Goal: Transaction & Acquisition: Book appointment/travel/reservation

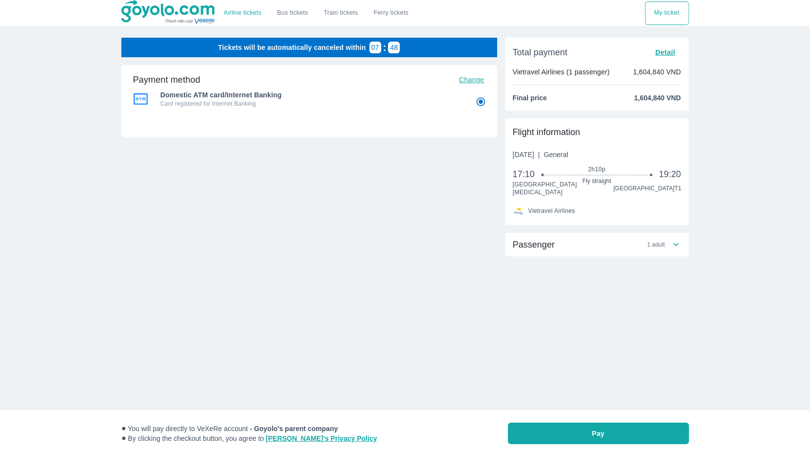
click at [661, 18] on button "My ticket" at bounding box center [667, 12] width 44 height 23
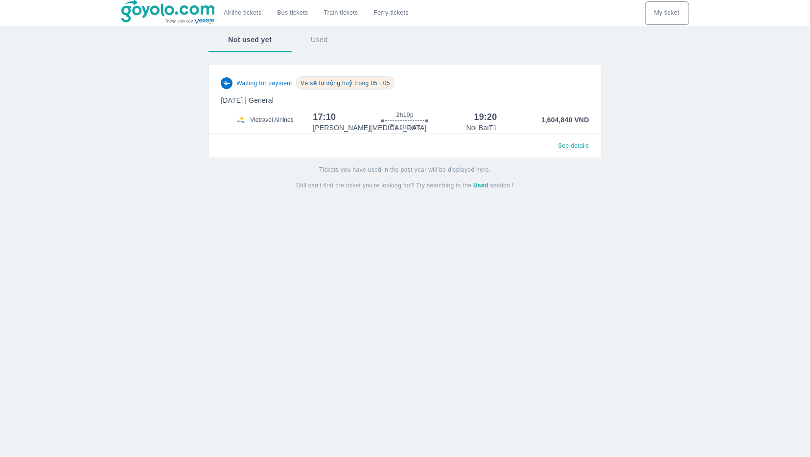
click at [580, 147] on span "See details" at bounding box center [573, 146] width 31 height 8
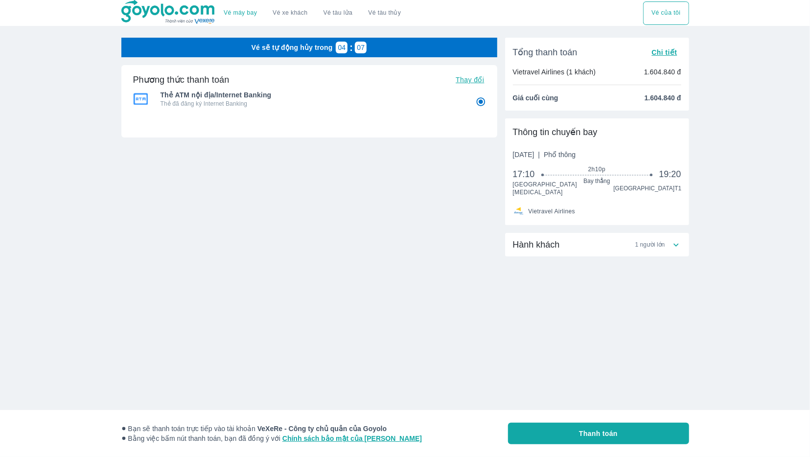
radio input "false"
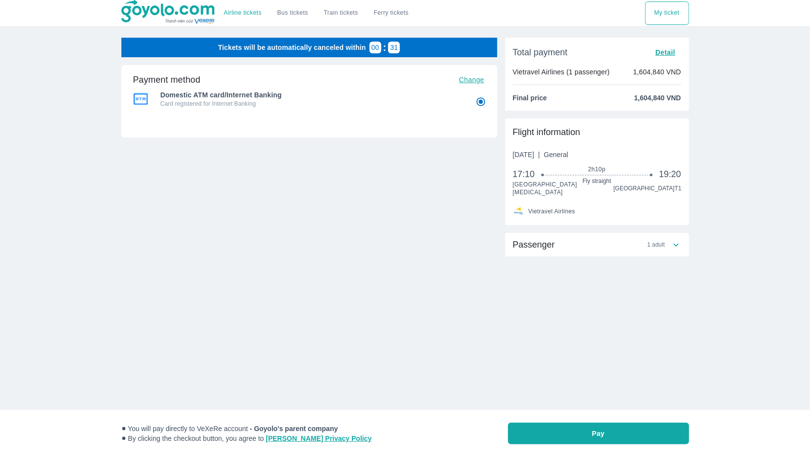
click at [204, 22] on img at bounding box center [168, 12] width 95 height 24
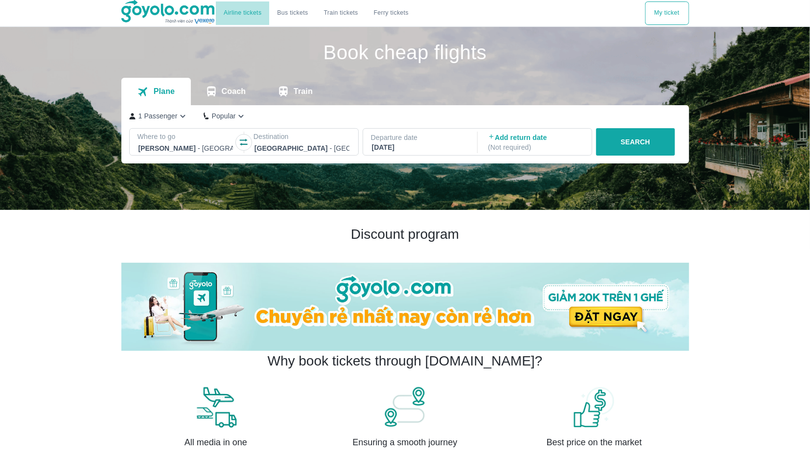
click at [237, 12] on link "Airline tickets" at bounding box center [243, 12] width 38 height 7
click at [627, 140] on p "SEARCH" at bounding box center [634, 142] width 29 height 10
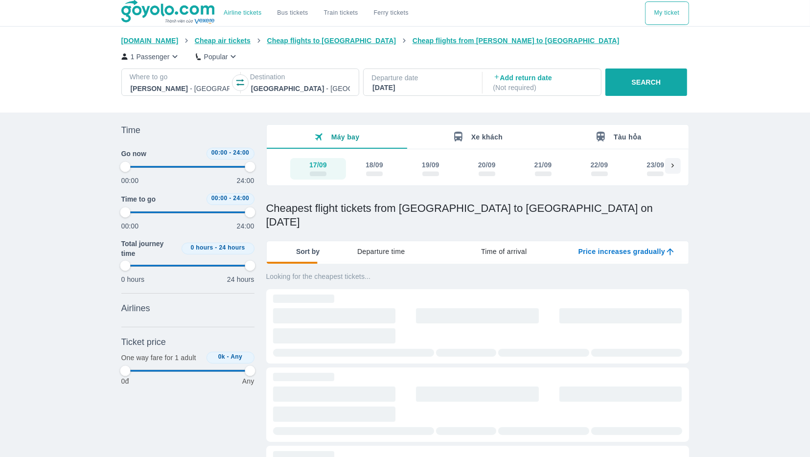
type input "97.9166666666667"
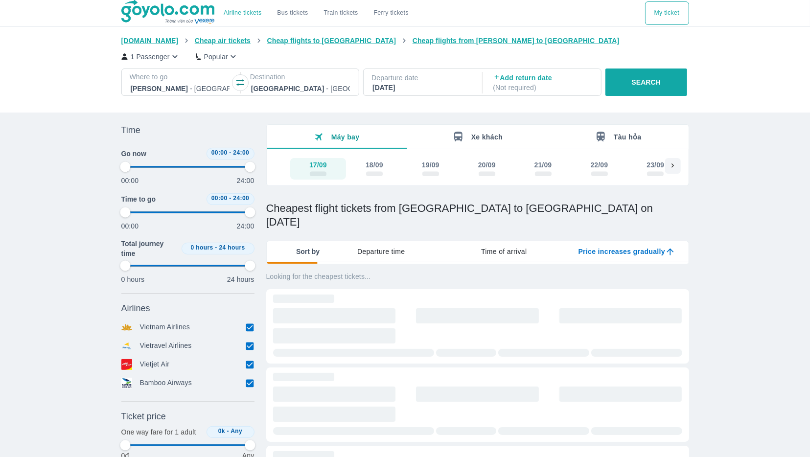
type input "97.9166666666667"
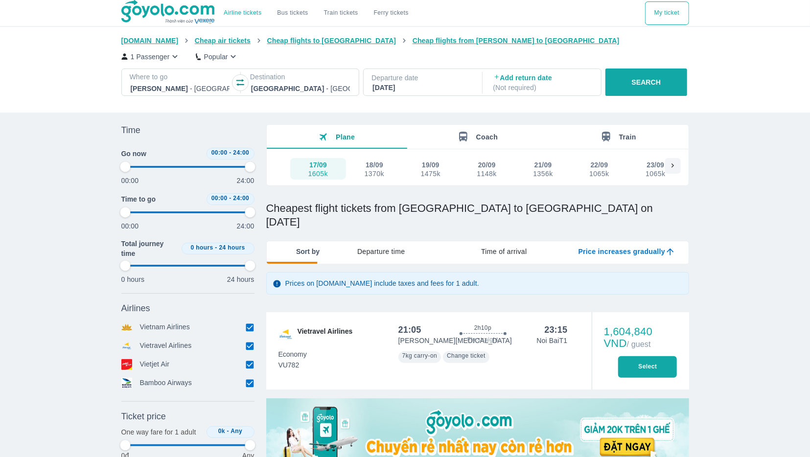
type input "97.9166666666667"
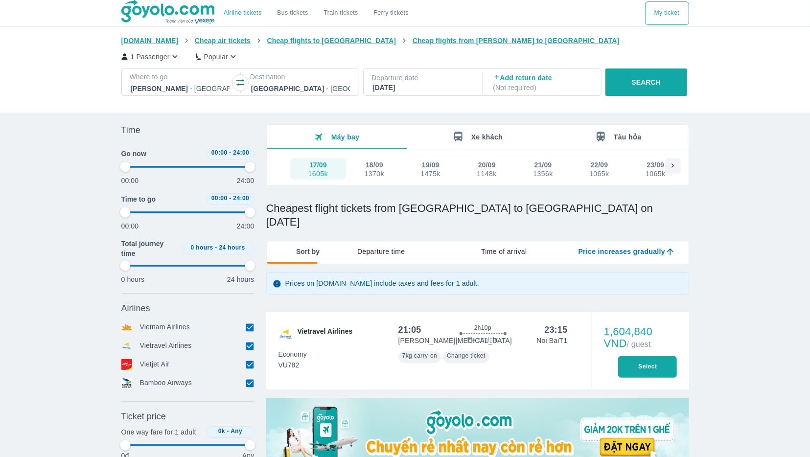
type input "97.9166666666667"
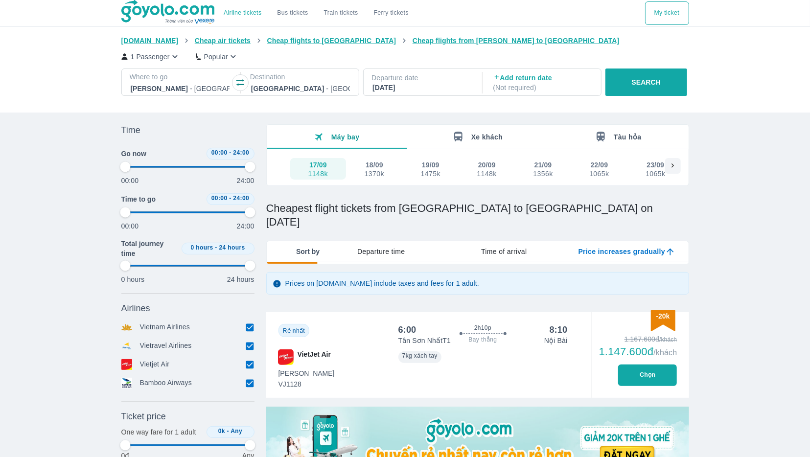
type input "97.9166666666667"
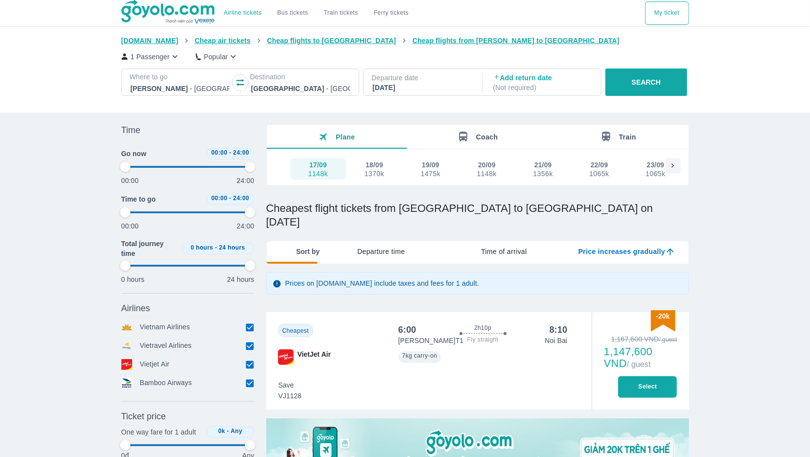
type input "97.9166666666667"
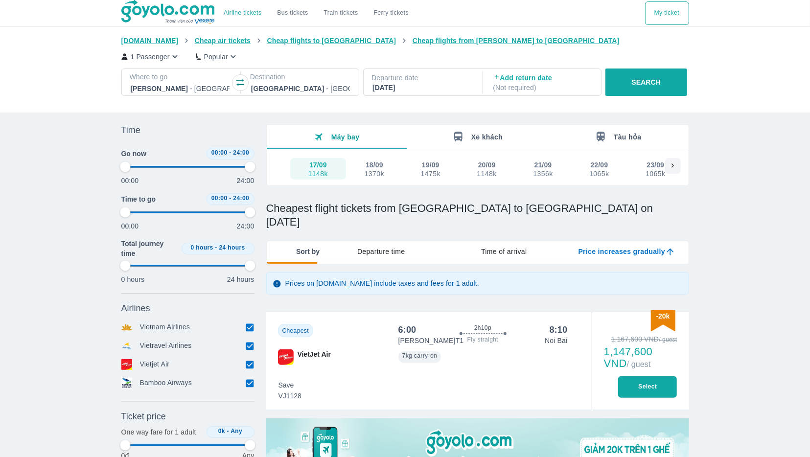
type input "97.9166666666667"
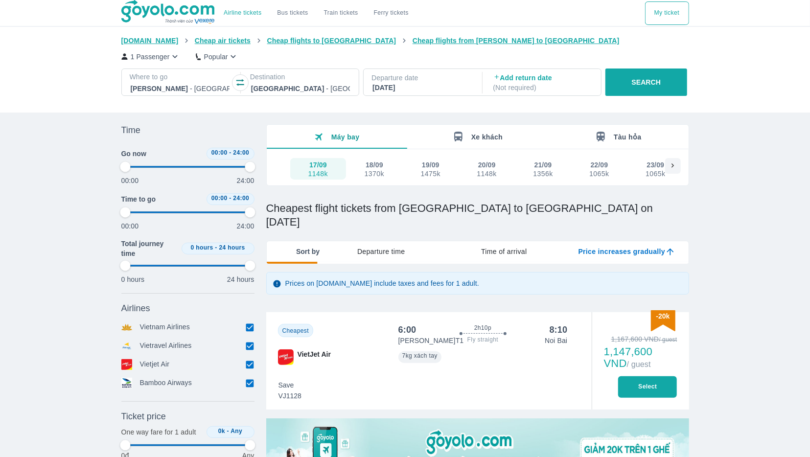
type input "97.9166666666667"
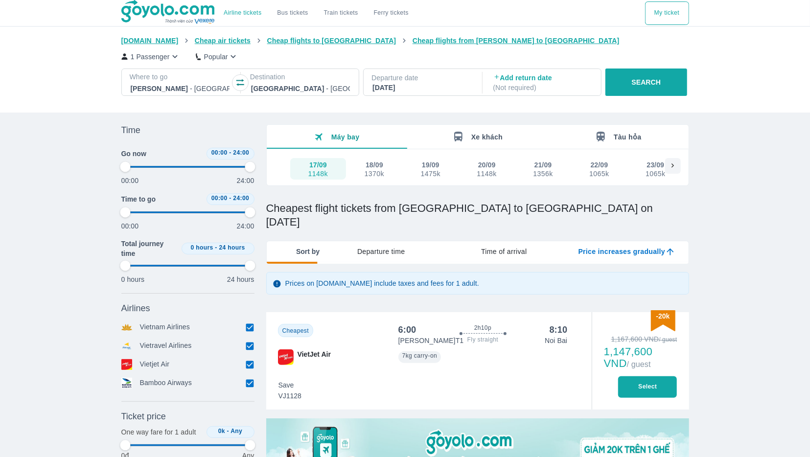
type input "97.9166666666667"
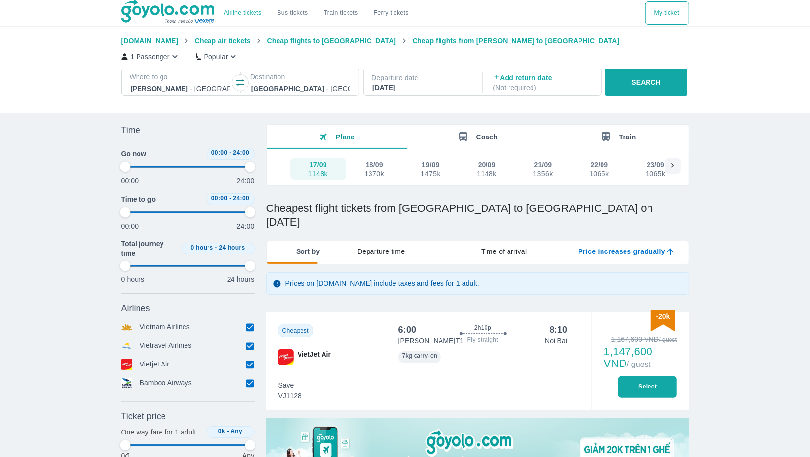
type input "97.9166666666667"
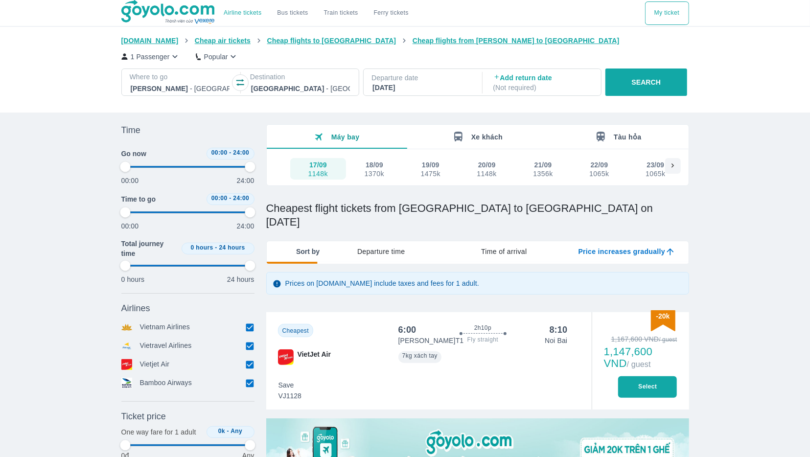
type input "97.9166666666667"
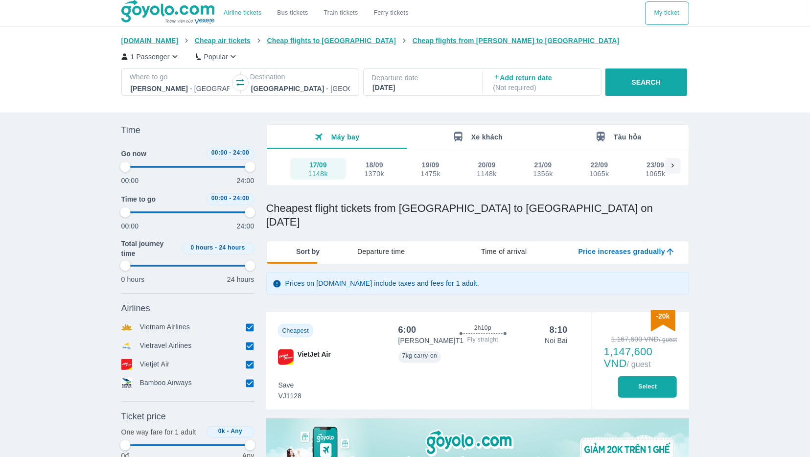
type input "97.9166666666667"
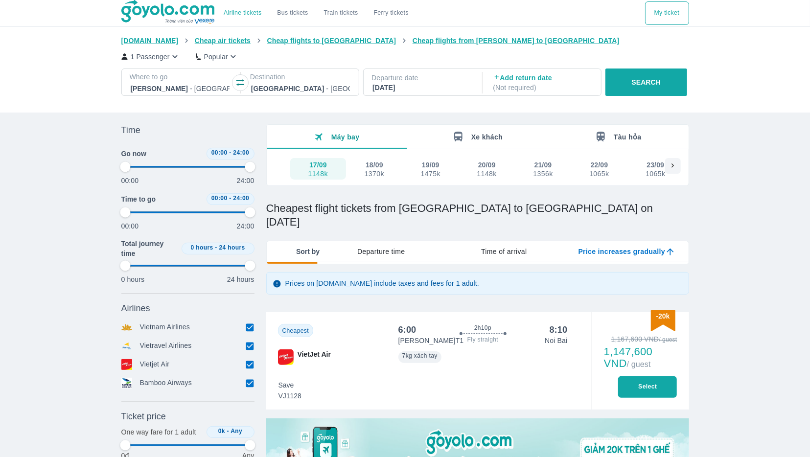
type input "97.9166666666667"
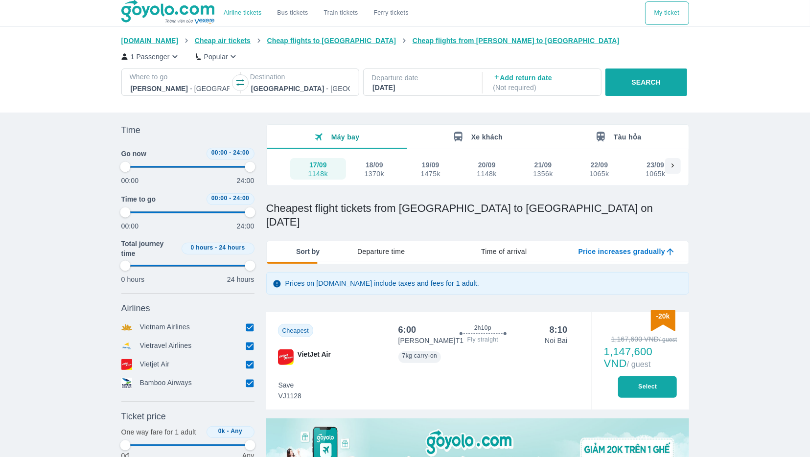
type input "97.9166666666667"
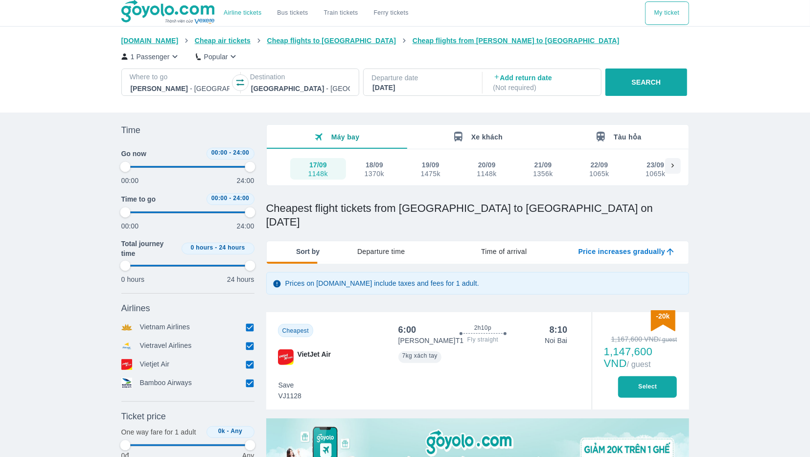
type input "97.9166666666667"
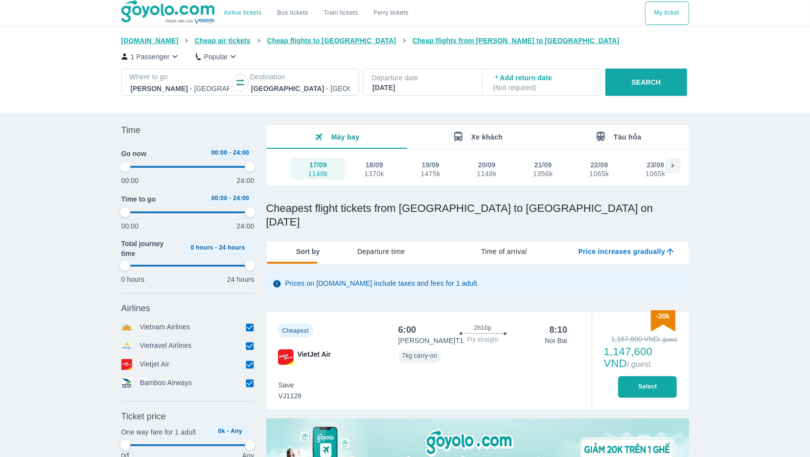
type input "97.9166666666667"
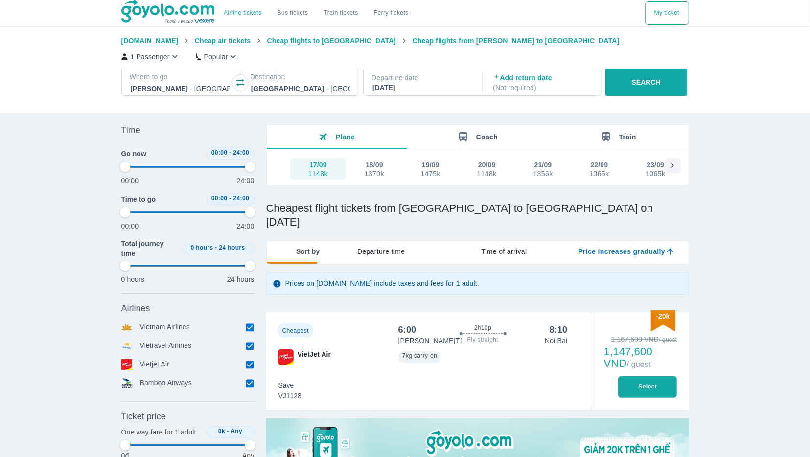
type input "97.9166666666667"
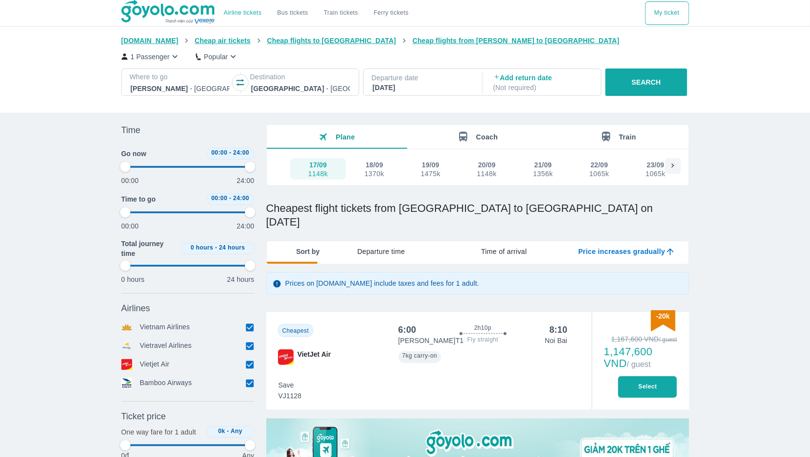
type input "97.9166666666667"
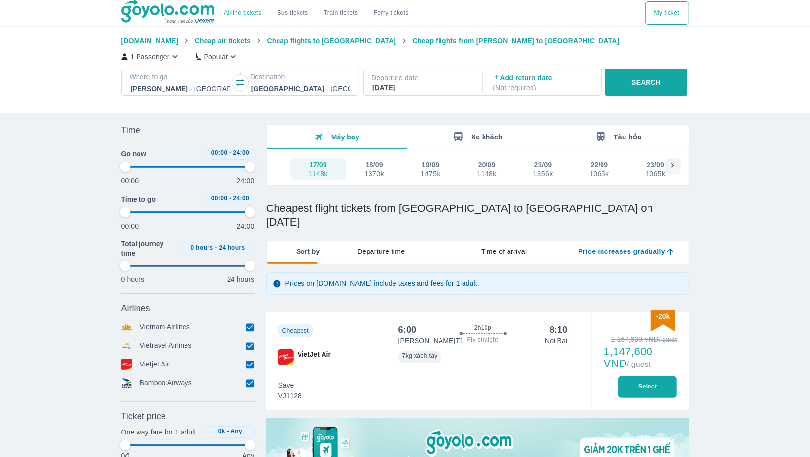
type input "97.9166666666667"
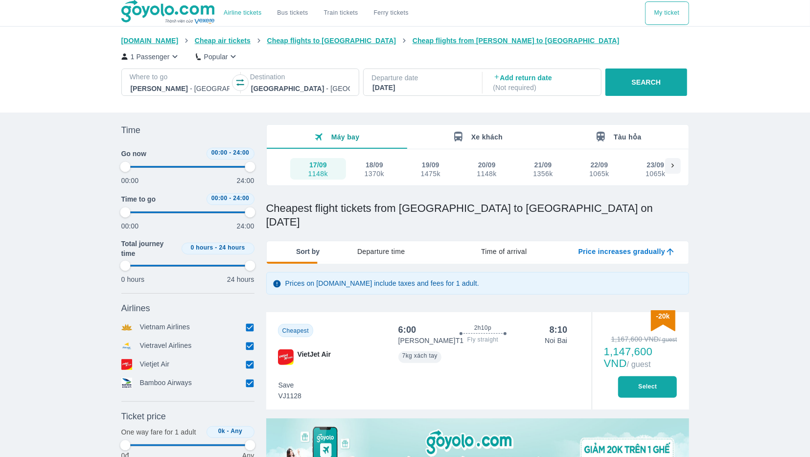
type input "97.9166666666667"
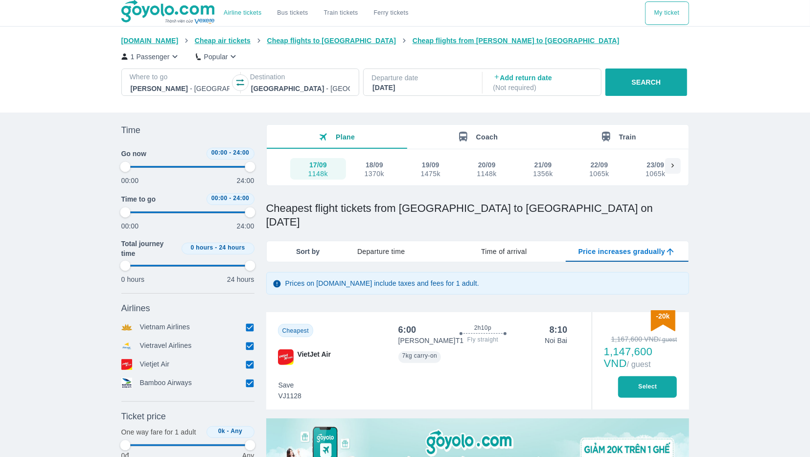
type input "97.9166666666667"
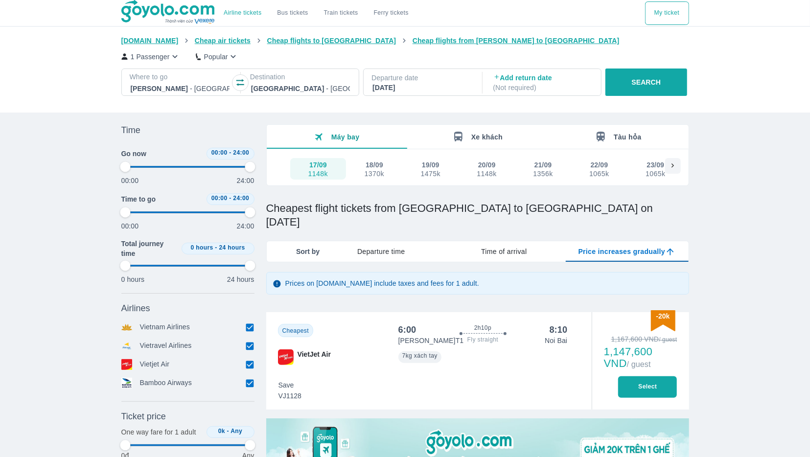
type input "97.9166666666667"
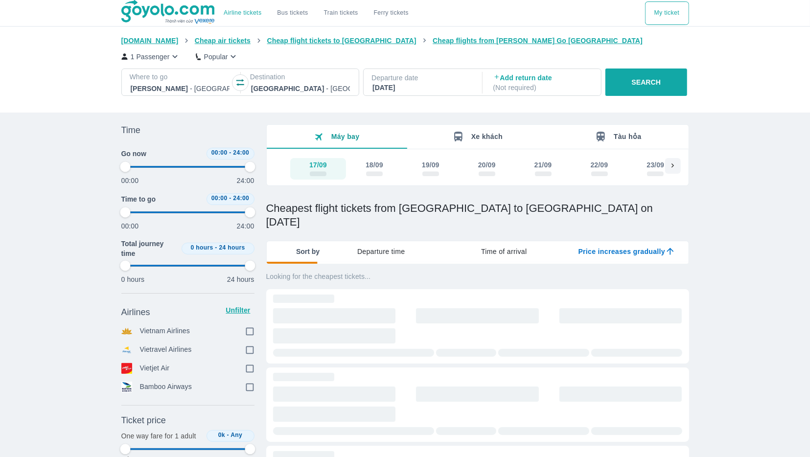
type input "97.9166666666667"
checkbox input "true"
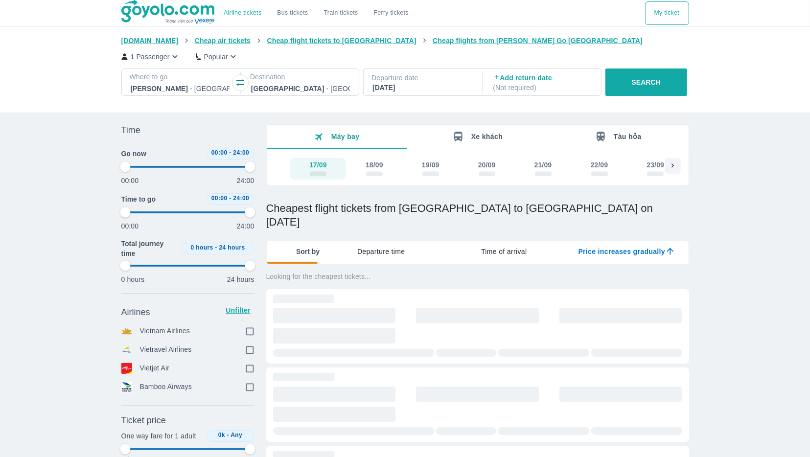
checkbox input "true"
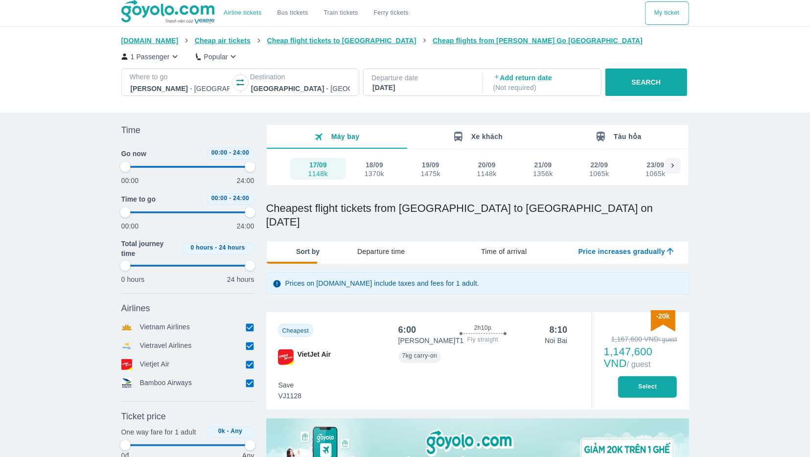
type input "97.9166666666667"
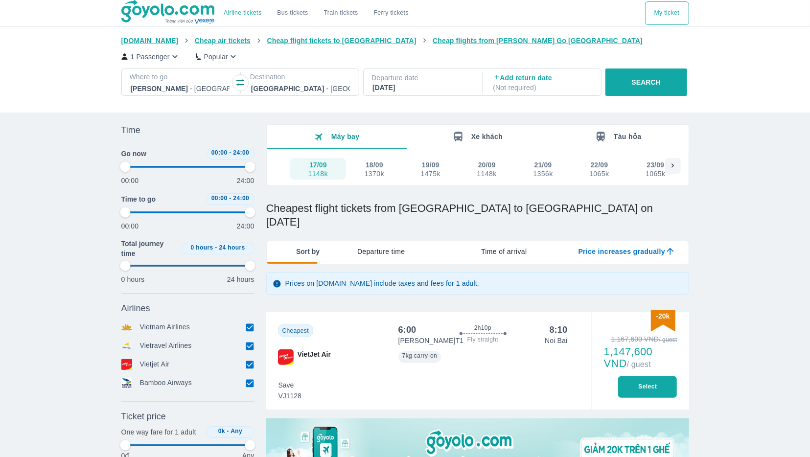
type input "97.9166666666667"
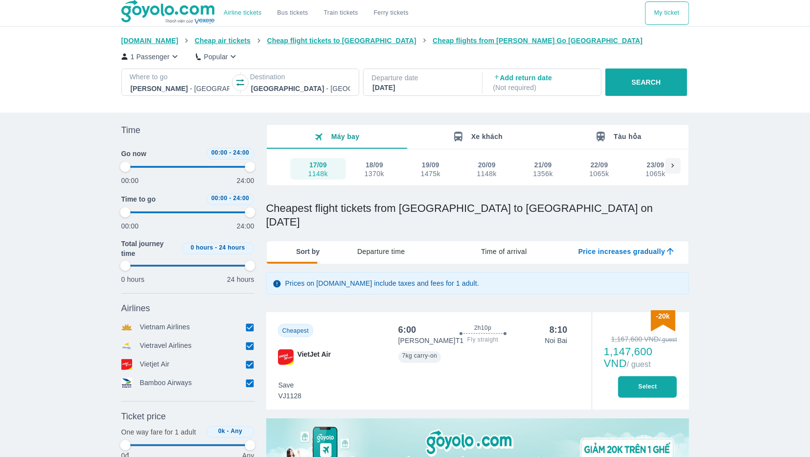
type input "97.9166666666667"
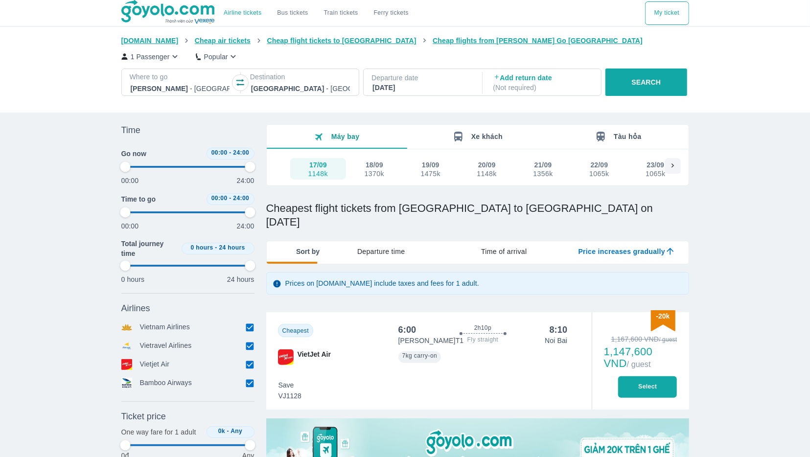
type input "97.9166666666667"
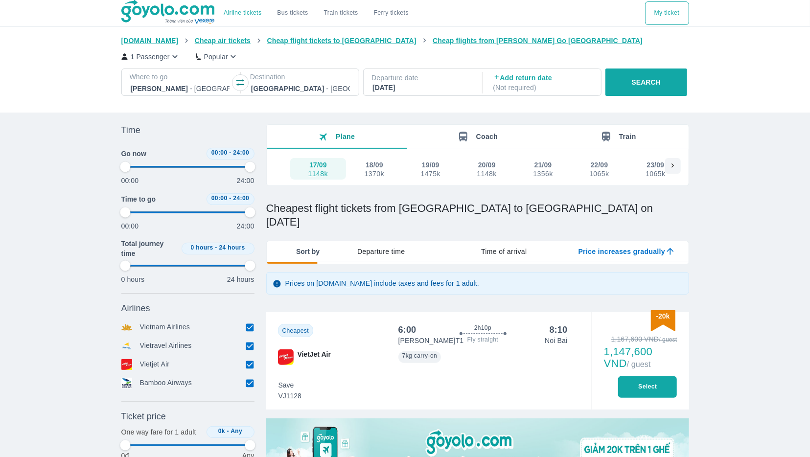
type input "97.9166666666667"
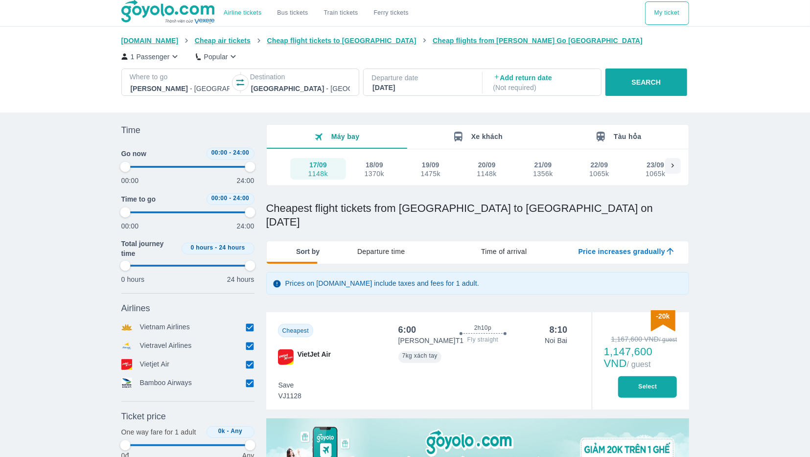
type input "97.9166666666667"
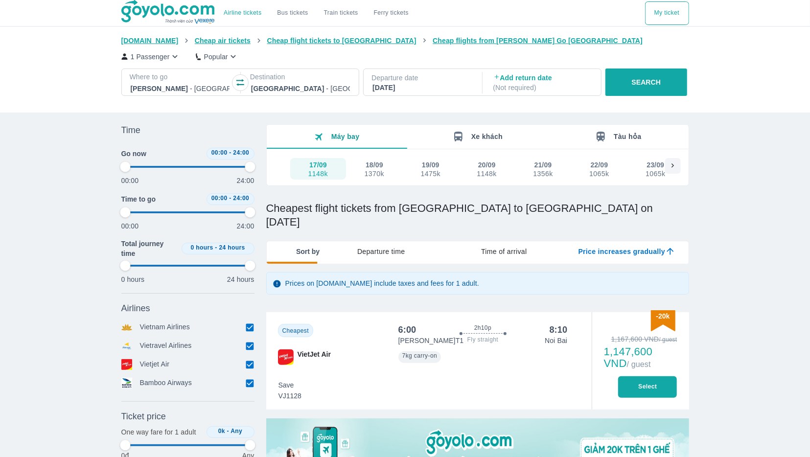
type input "97.9166666666667"
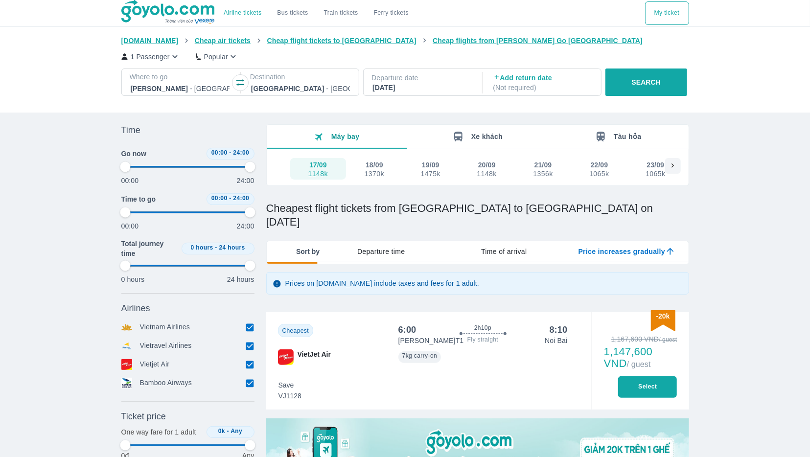
type input "97.9166666666667"
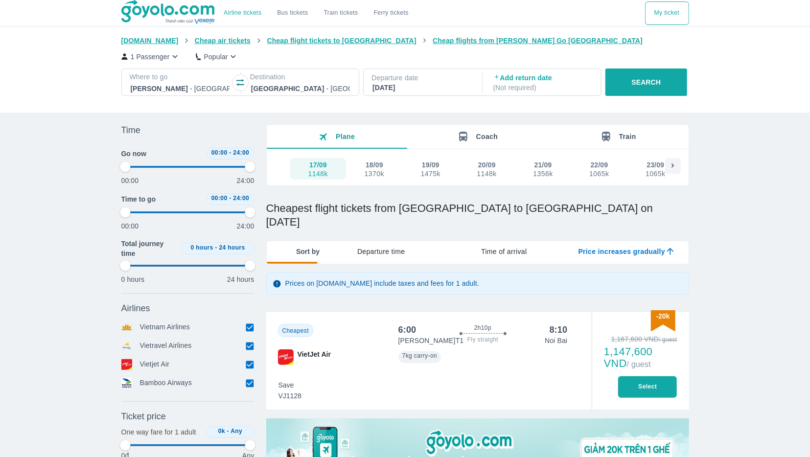
type input "97.9166666666667"
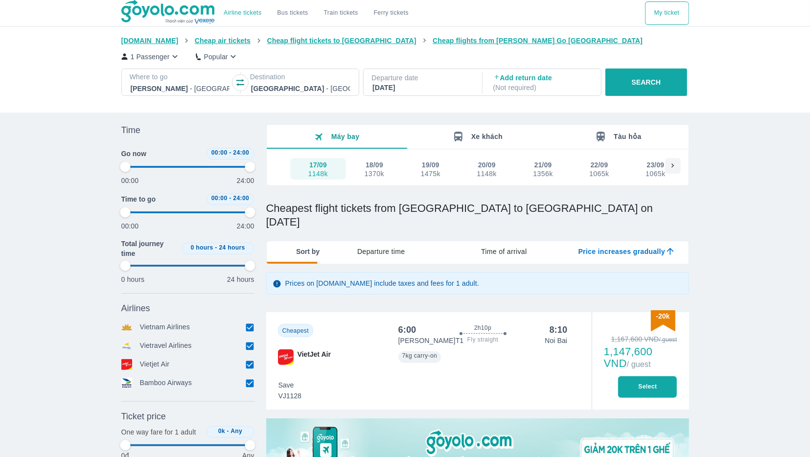
type input "97.9166666666667"
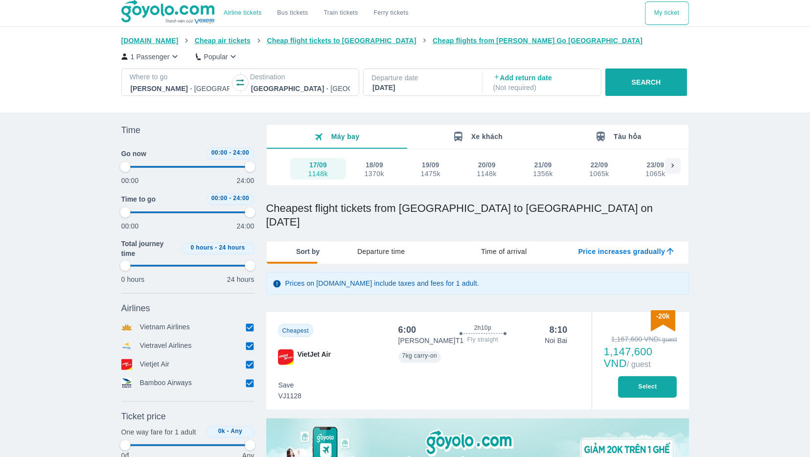
type input "97.9166666666667"
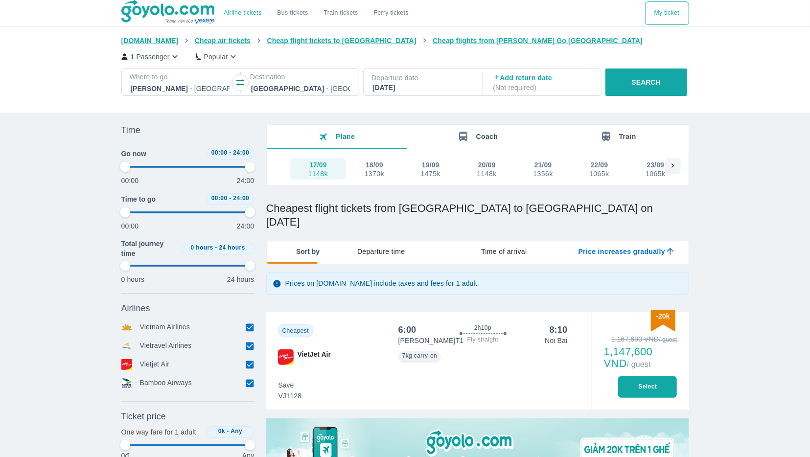
type input "97.9166666666667"
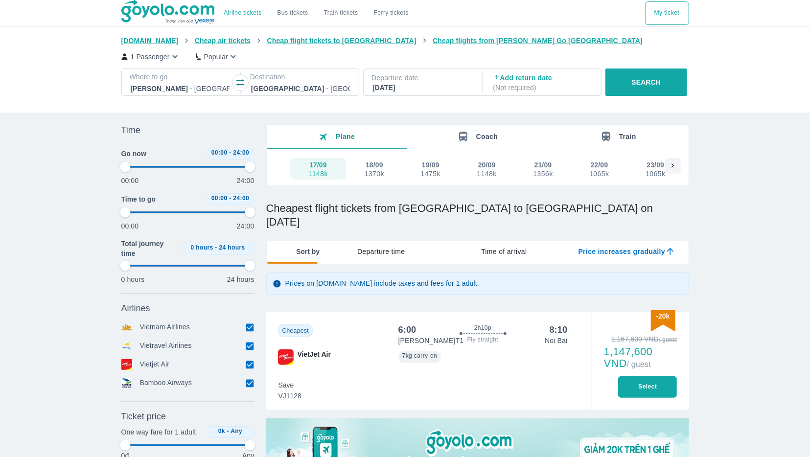
type input "97.9166666666667"
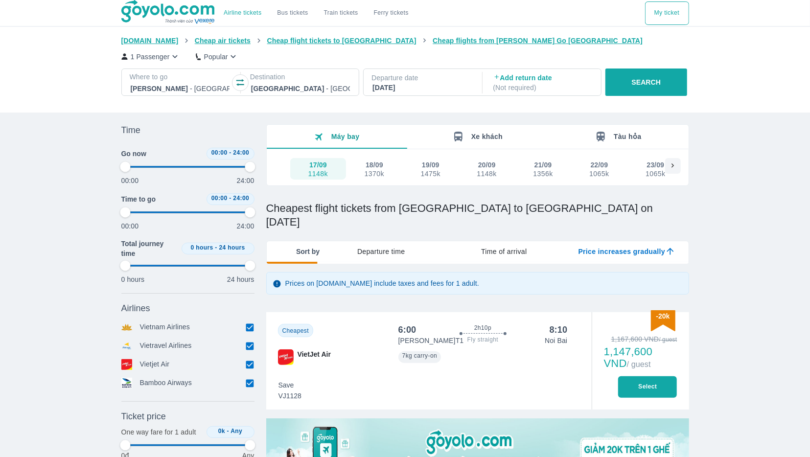
type input "97.9166666666667"
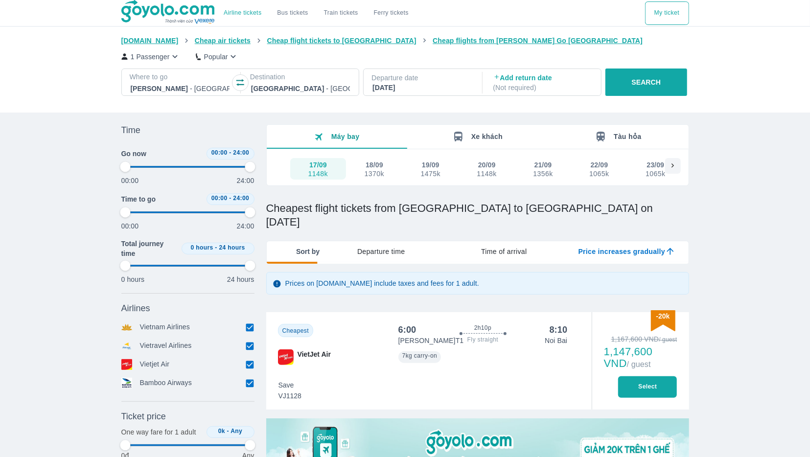
type input "97.9166666666667"
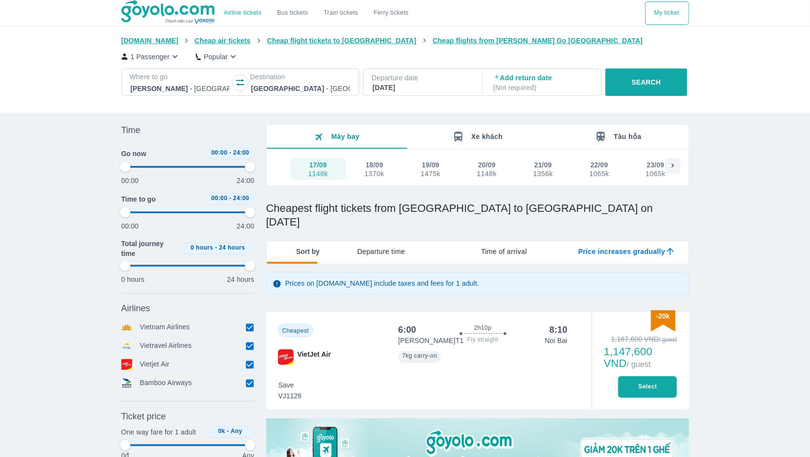
type input "97.9166666666667"
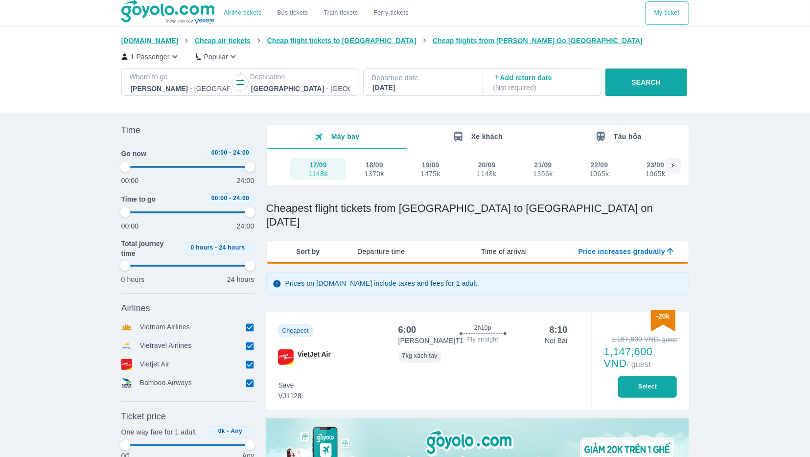
type input "97.9166666666667"
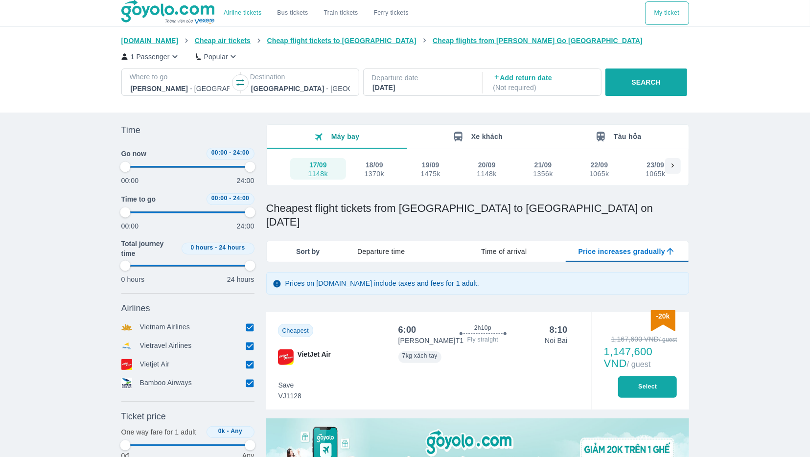
type input "97.9166666666667"
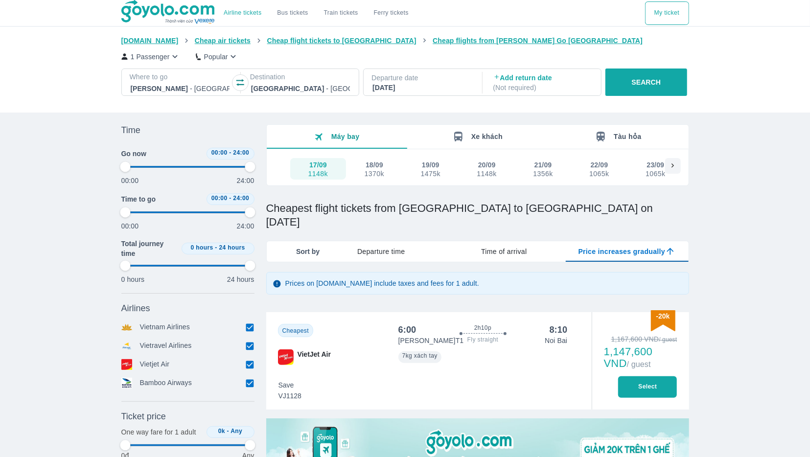
type input "97.9166666666667"
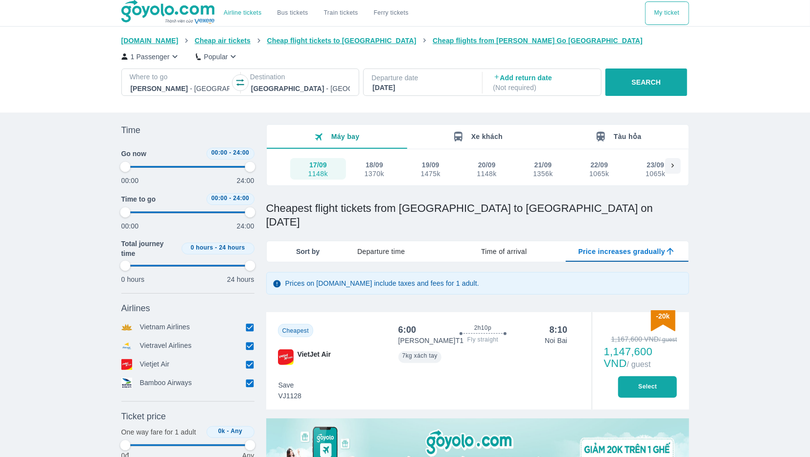
type input "97.9166666666667"
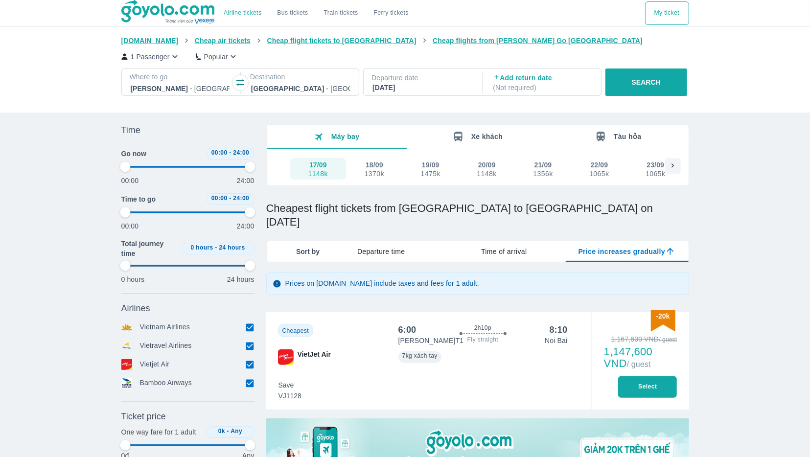
type input "97.9166666666667"
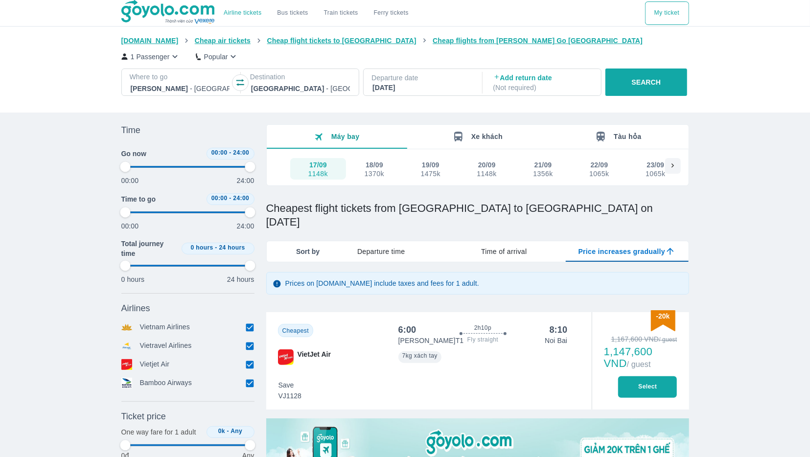
type input "97.9166666666667"
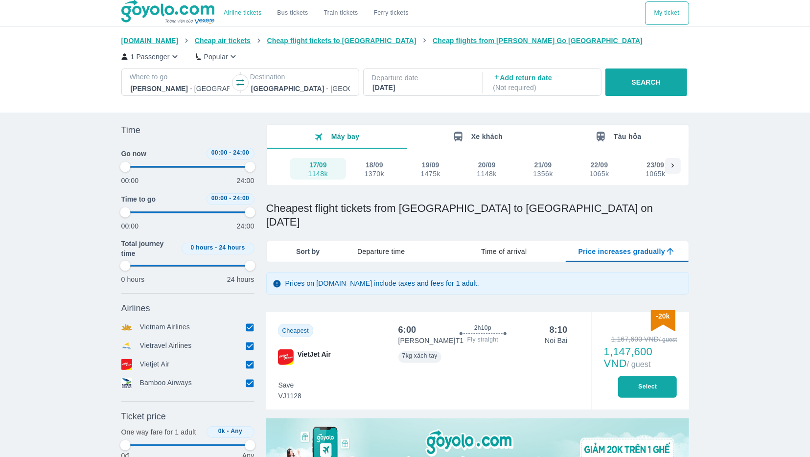
type input "97.9166666666667"
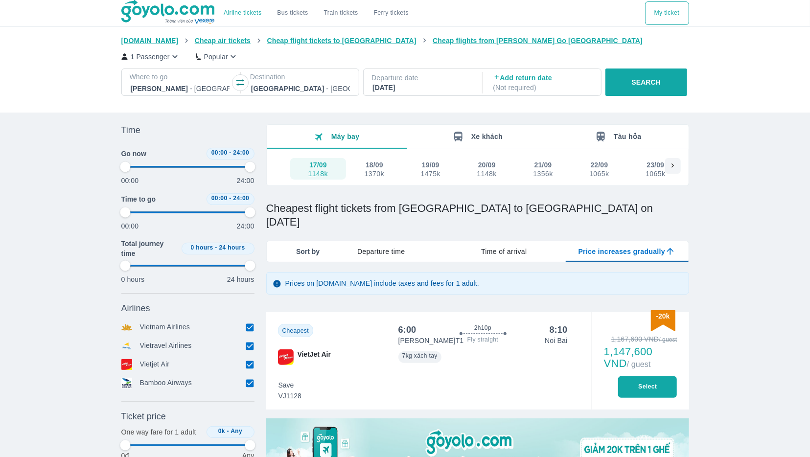
type input "97.9166666666667"
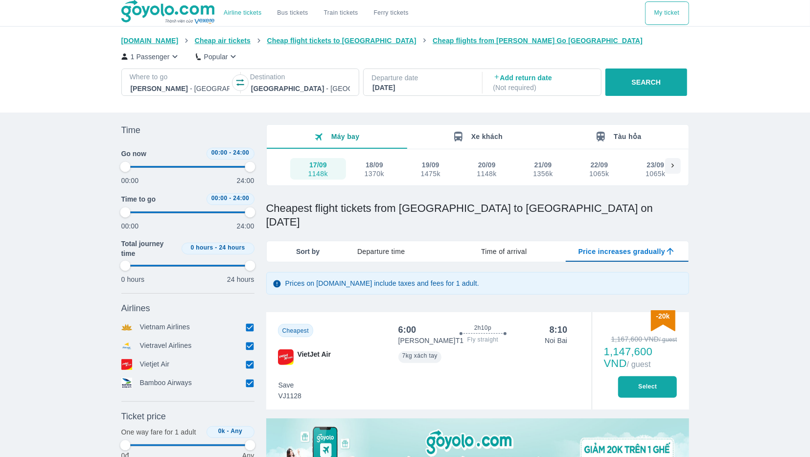
type input "97.9166666666667"
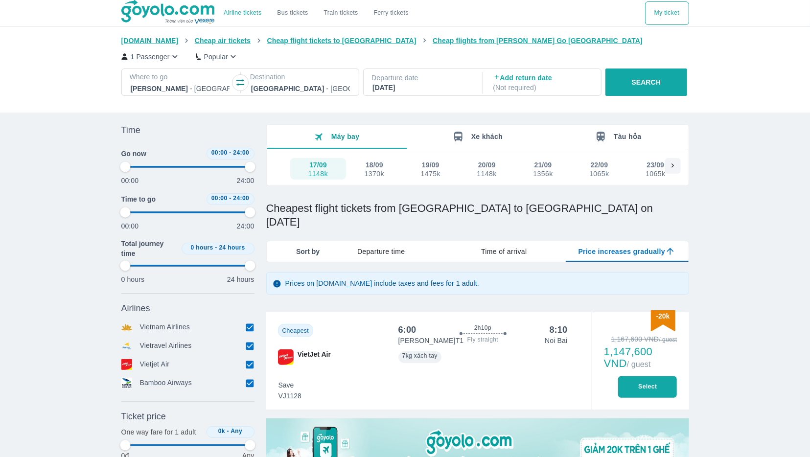
type input "97.9166666666667"
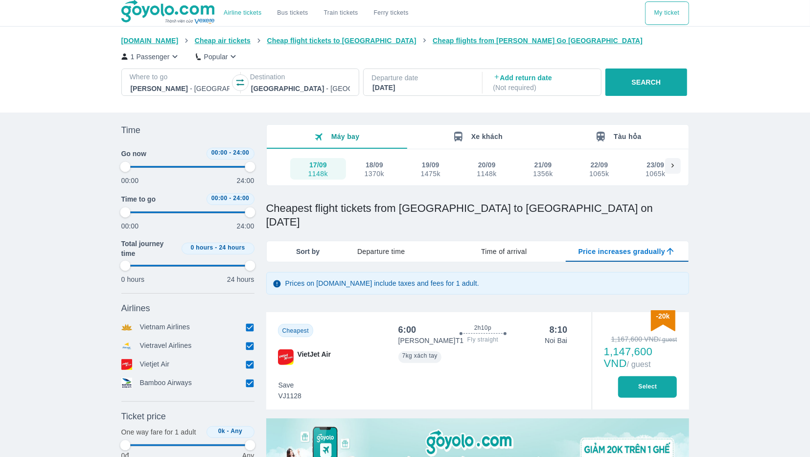
type input "97.9166666666667"
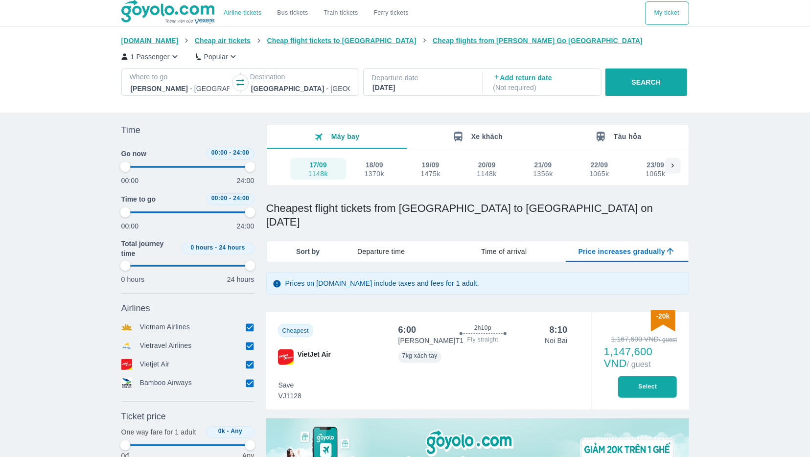
type input "97.9166666666667"
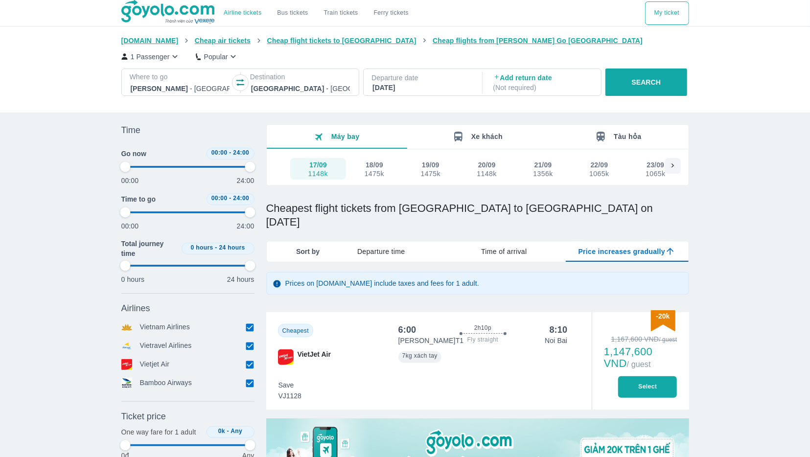
type input "97.9166666666667"
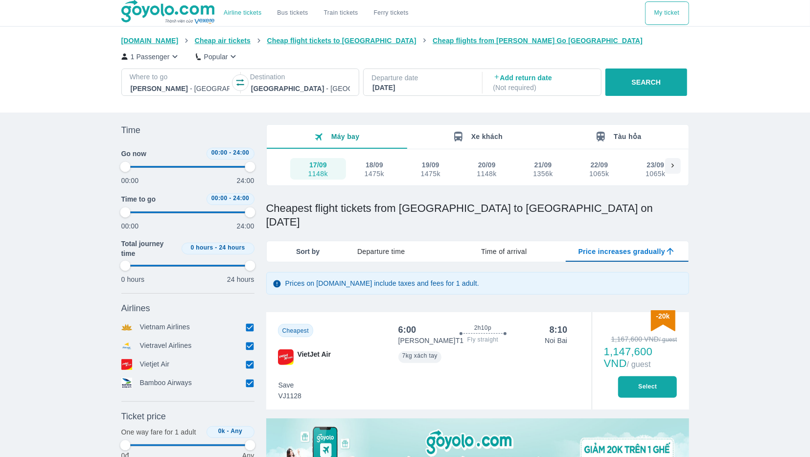
type input "97.9166666666667"
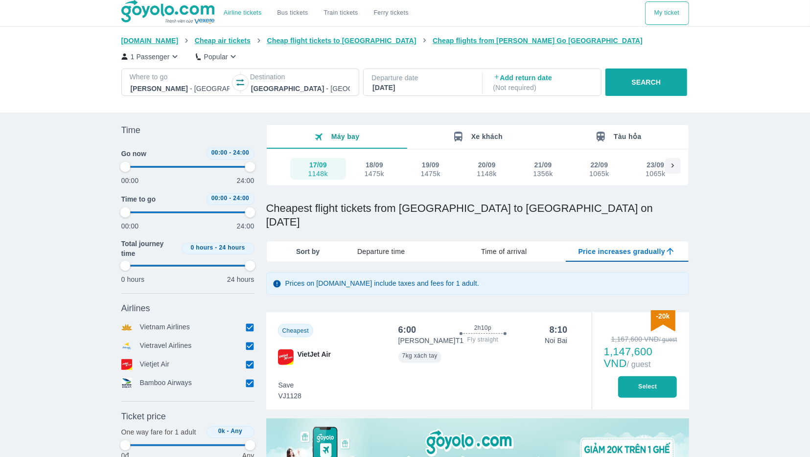
type input "97.9166666666667"
